Goal: Find contact information: Find contact information

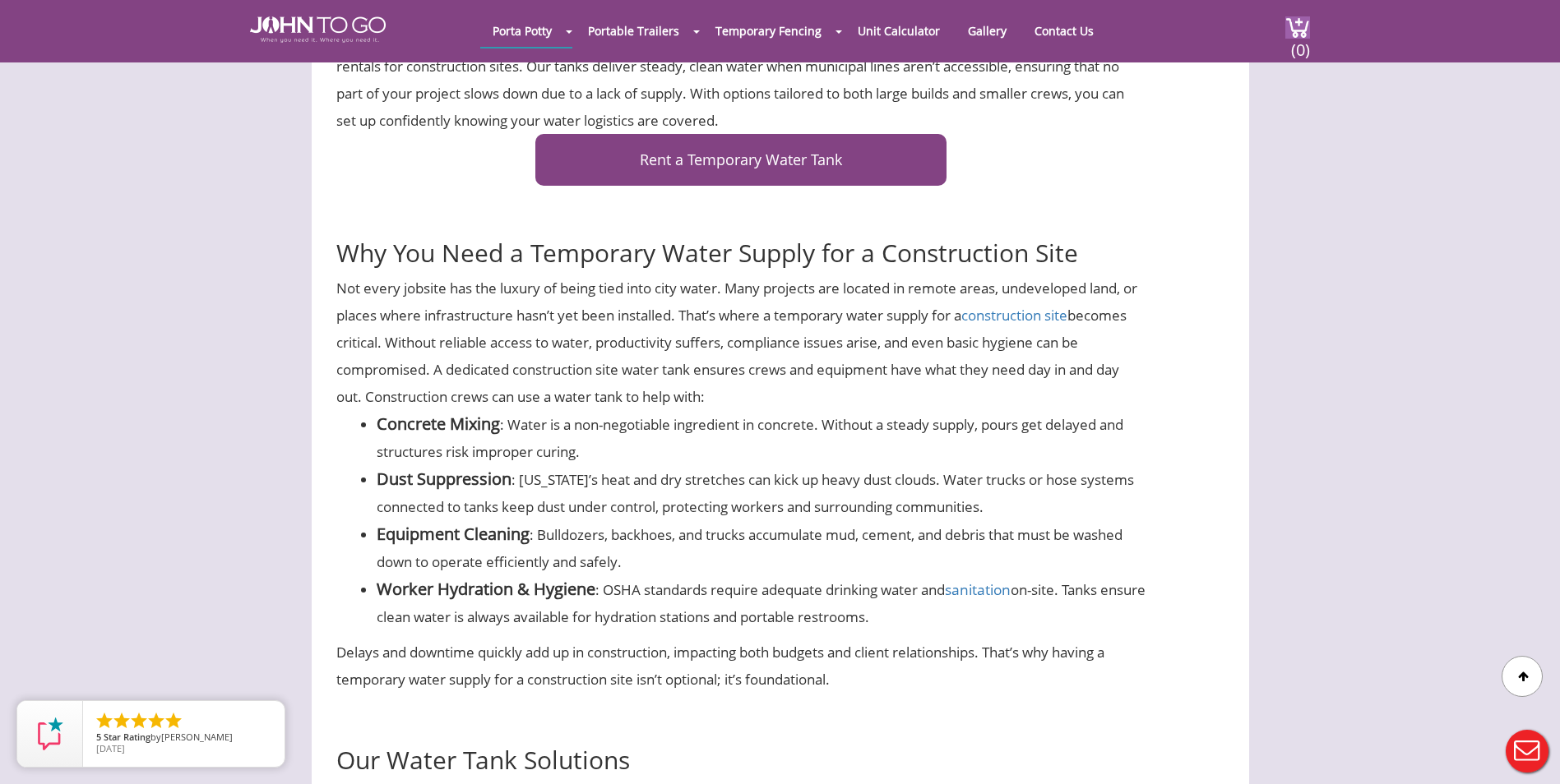
scroll to position [822, 0]
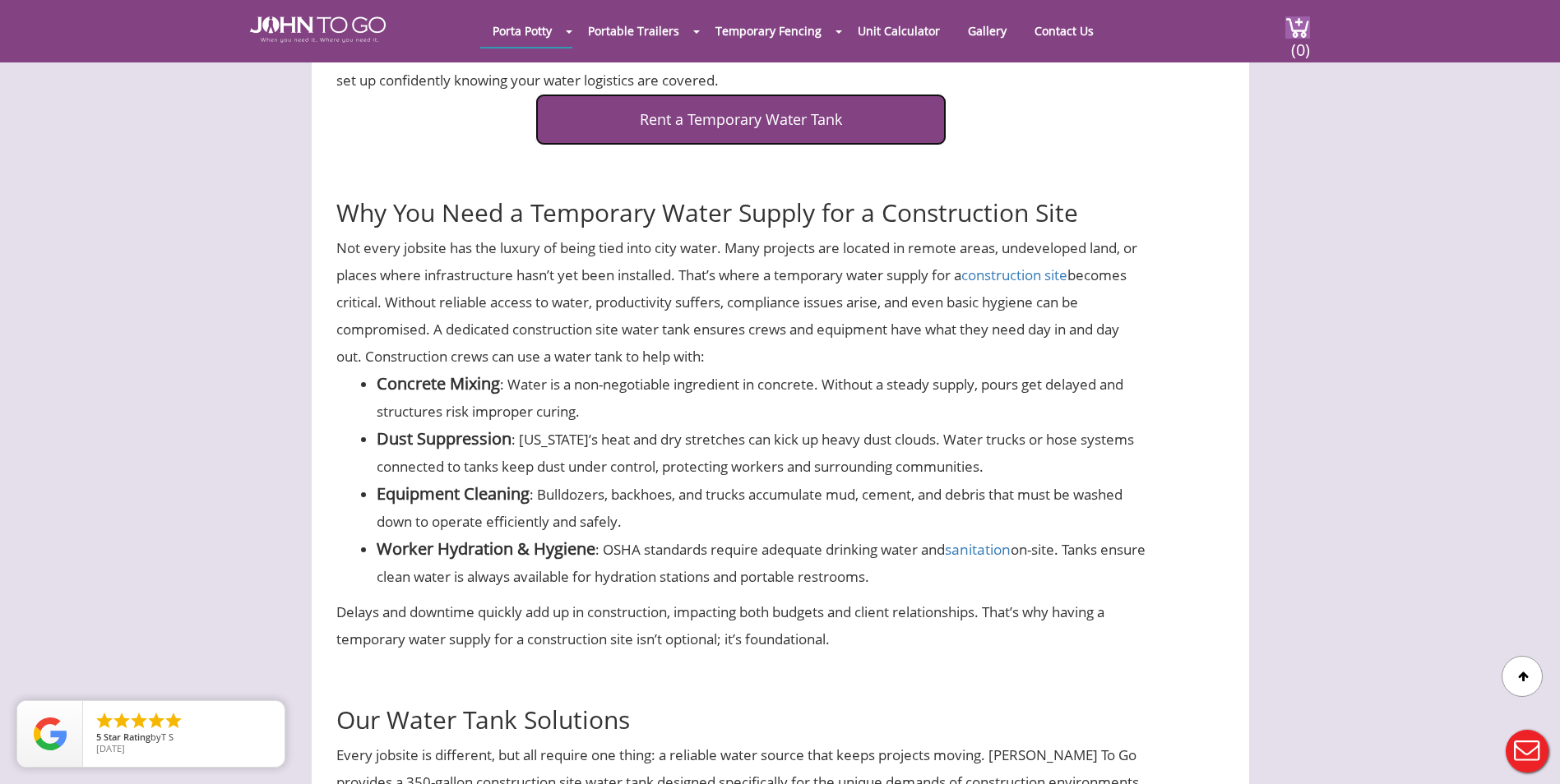
click at [749, 128] on link "Rent a Temporary Water Tank" at bounding box center [741, 119] width 411 height 52
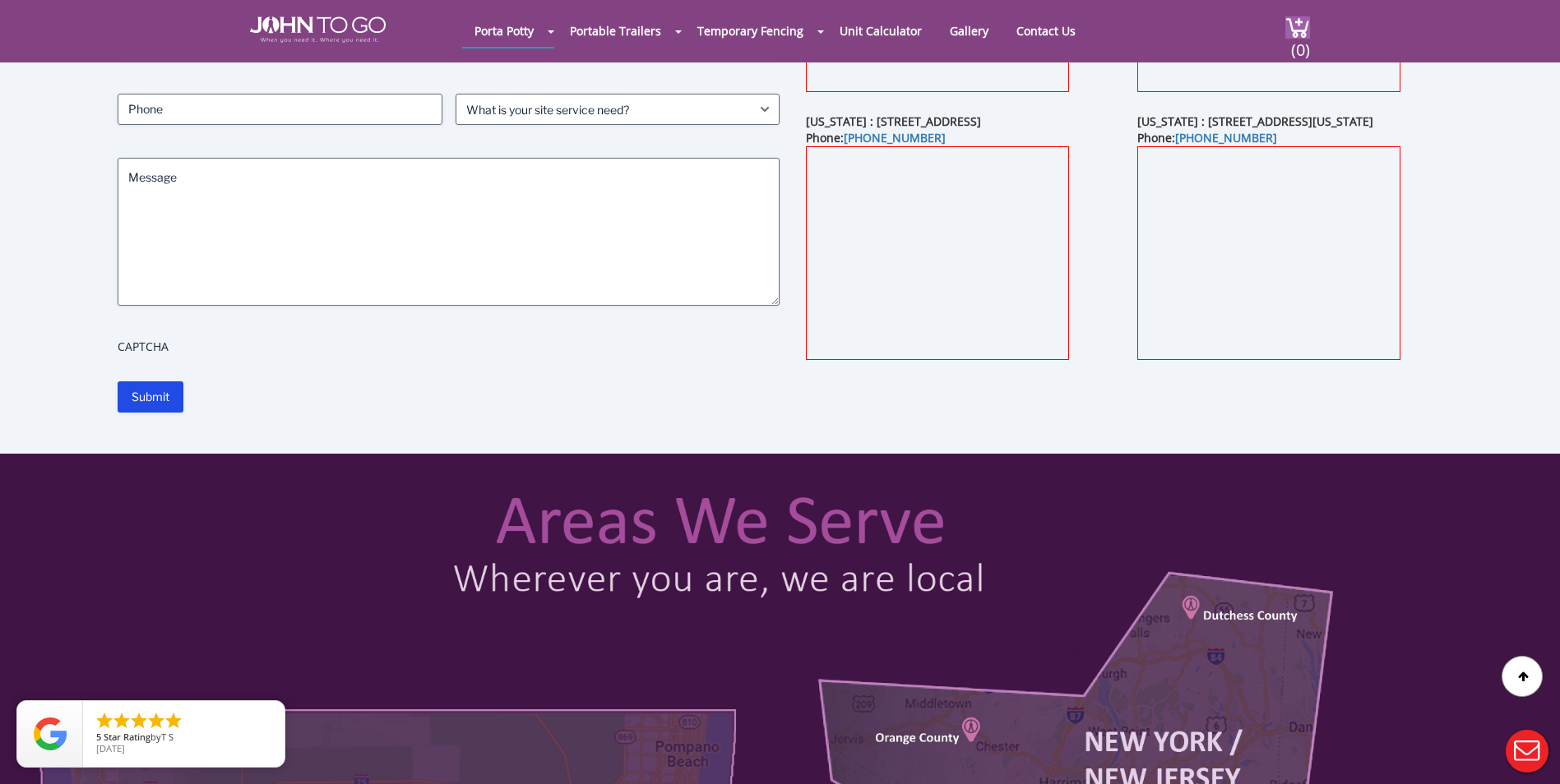
scroll to position [246, 0]
